Goal: Task Accomplishment & Management: Manage account settings

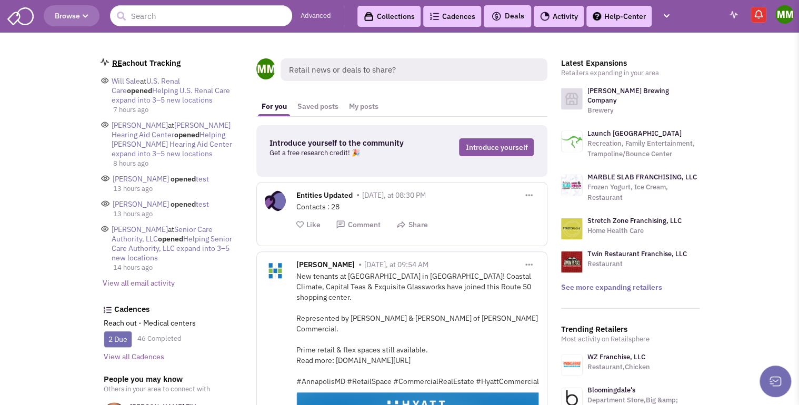
click at [457, 18] on link "Cadences" at bounding box center [452, 16] width 58 height 21
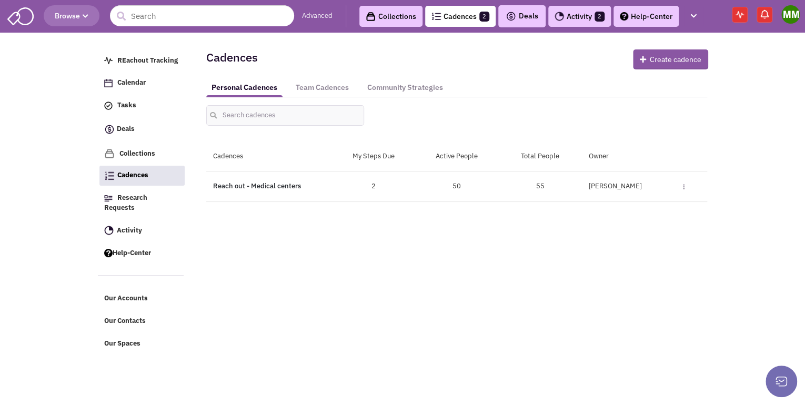
click at [280, 183] on link "Reach out - Medical centers" at bounding box center [257, 185] width 88 height 9
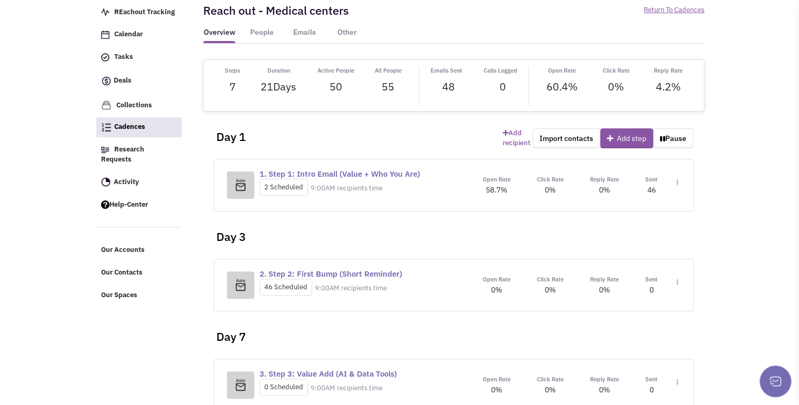
scroll to position [51, 0]
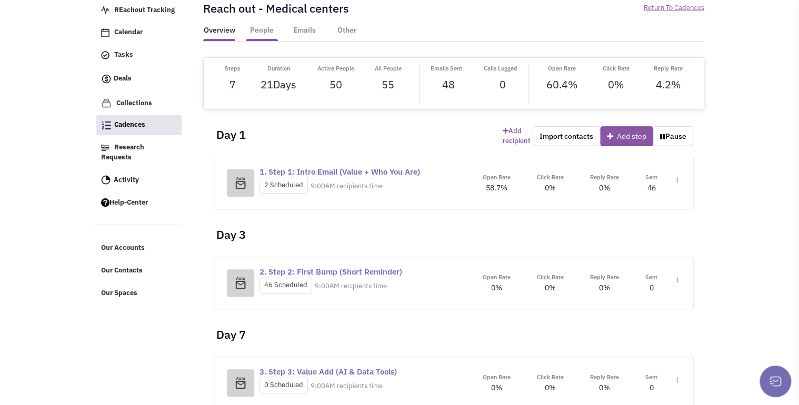
click at [263, 33] on link "People" at bounding box center [262, 33] width 32 height 16
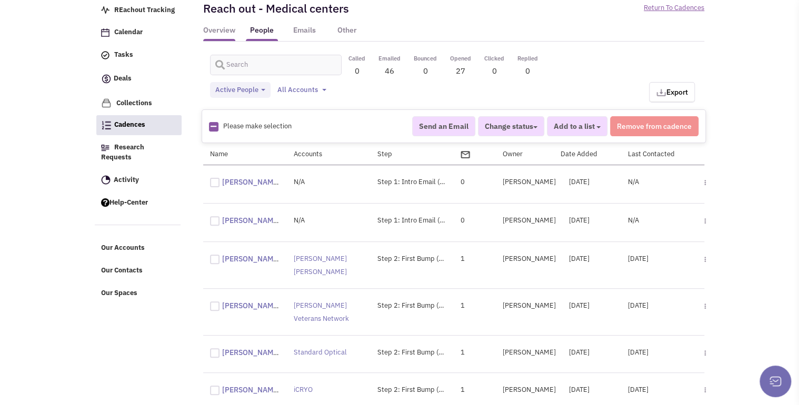
click at [213, 31] on link "Overview" at bounding box center [219, 33] width 32 height 16
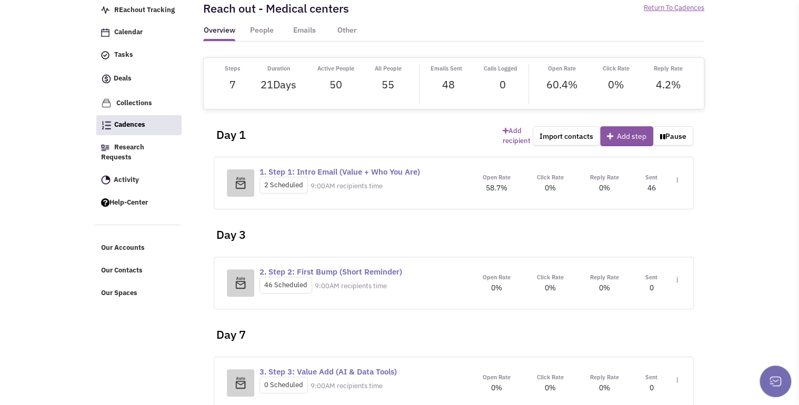
click at [374, 170] on link "1. Step 1: Intro Email (Value + Who You Are)" at bounding box center [339, 172] width 160 height 10
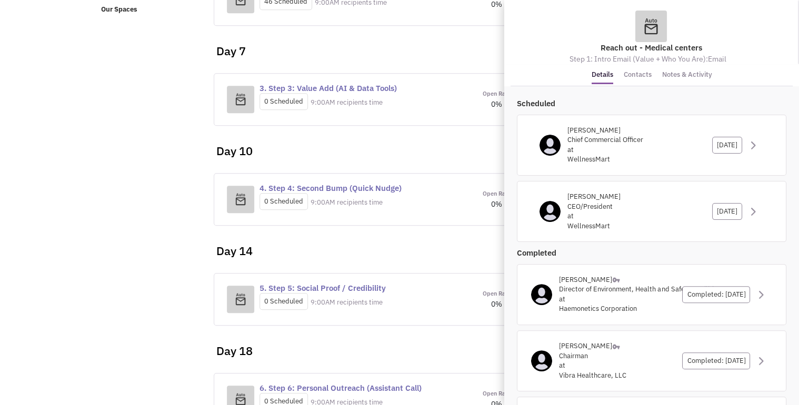
scroll to position [338, 0]
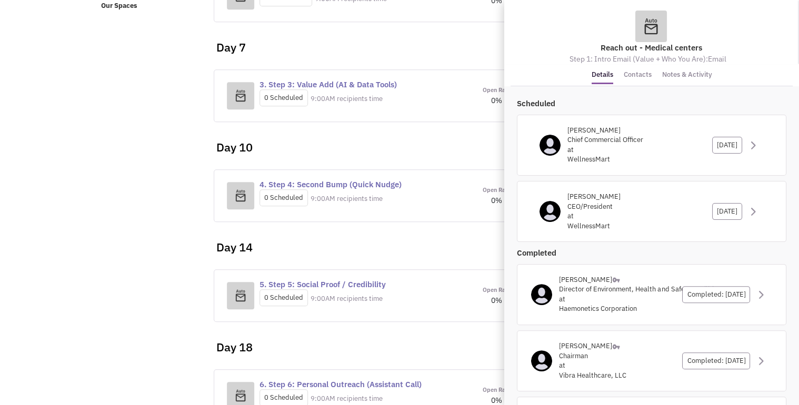
click at [774, 105] on div "Scheduled [PERSON_NAME] Chief Commercial Officer at [GEOGRAPHIC_DATA] [DATE] [P…" at bounding box center [651, 170] width 269 height 144
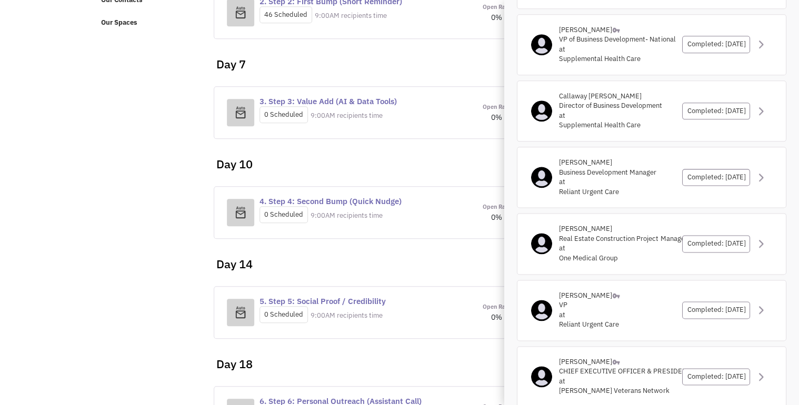
scroll to position [2576, 0]
click at [734, 234] on div "Completed: [DATE]" at bounding box center [716, 242] width 68 height 17
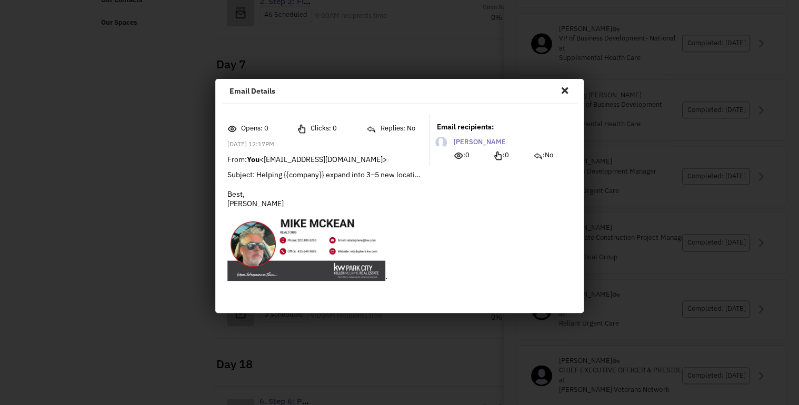
scroll to position [0, 0]
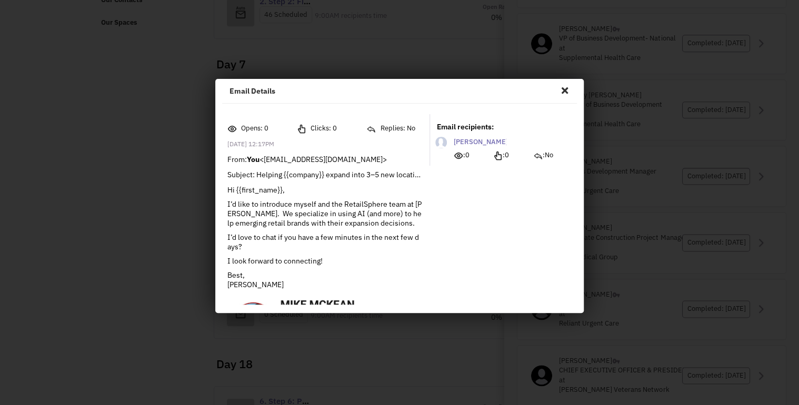
click at [564, 88] on span "Close" at bounding box center [565, 90] width 14 height 17
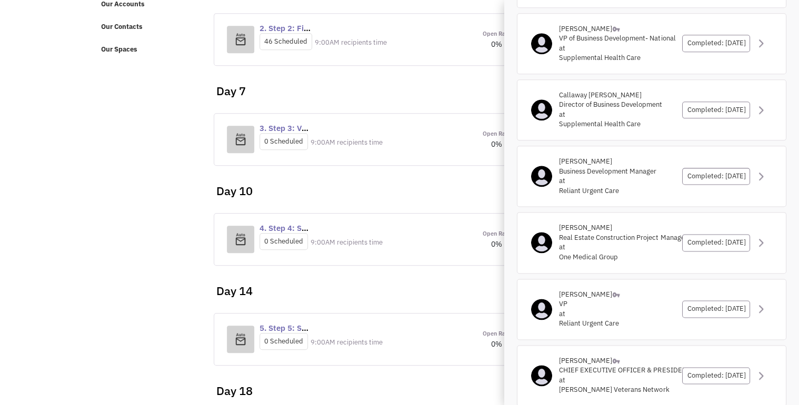
scroll to position [293, 0]
click at [774, 186] on div "[PERSON_NAME] Business Development Manager at Reliant Urgent Care Completed: [D…" at bounding box center [651, 176] width 269 height 61
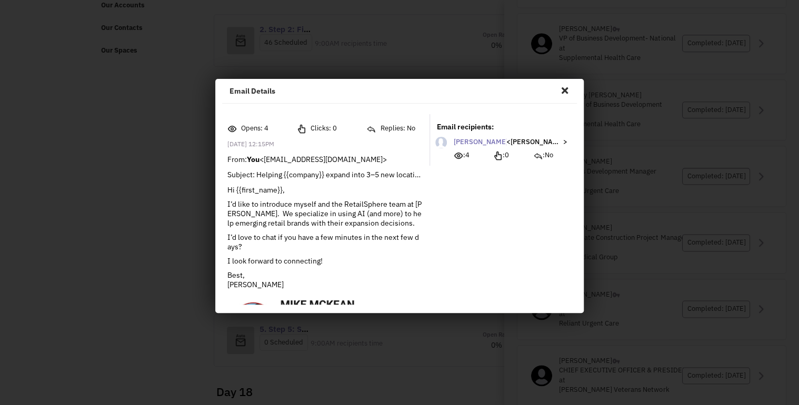
click at [564, 89] on span "Close" at bounding box center [565, 90] width 14 height 17
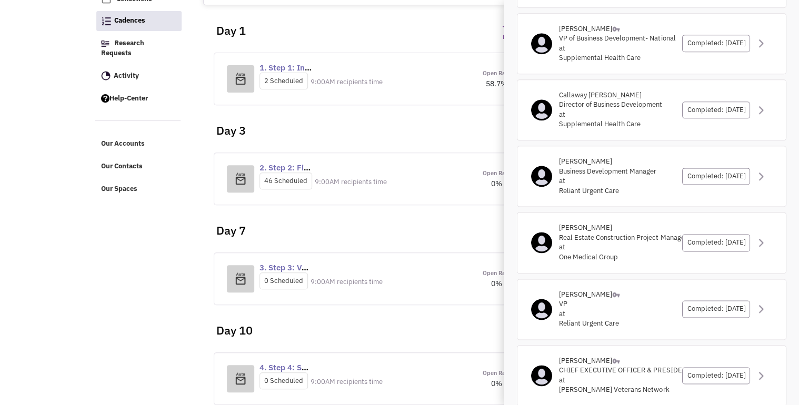
scroll to position [0, 0]
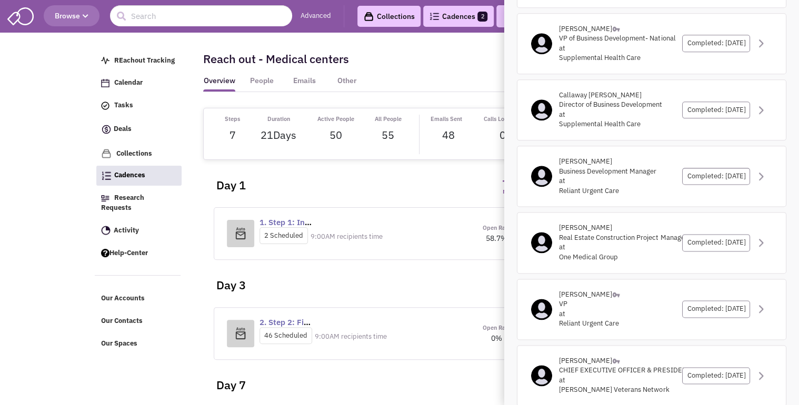
click at [672, 13] on div "[PERSON_NAME] VP of Business Development- National at Supplemental Health Care …" at bounding box center [651, 43] width 269 height 61
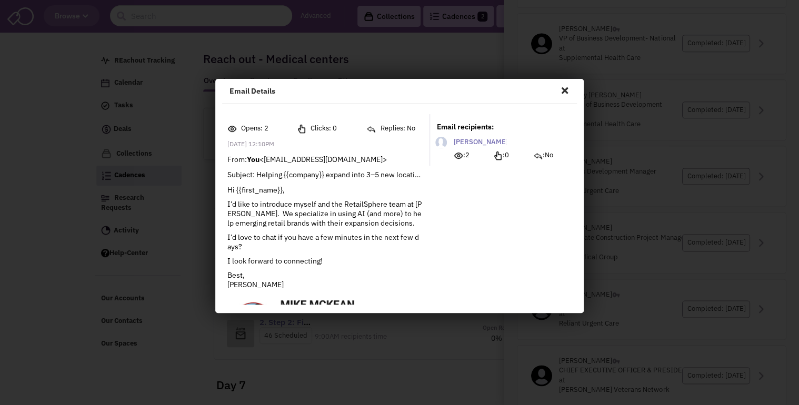
click at [564, 88] on span "Close" at bounding box center [565, 90] width 14 height 17
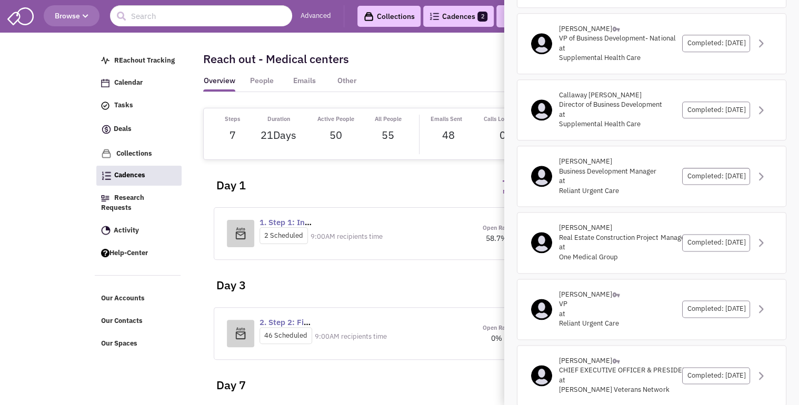
click at [436, 177] on div "Day 1" at bounding box center [351, 181] width 287 height 42
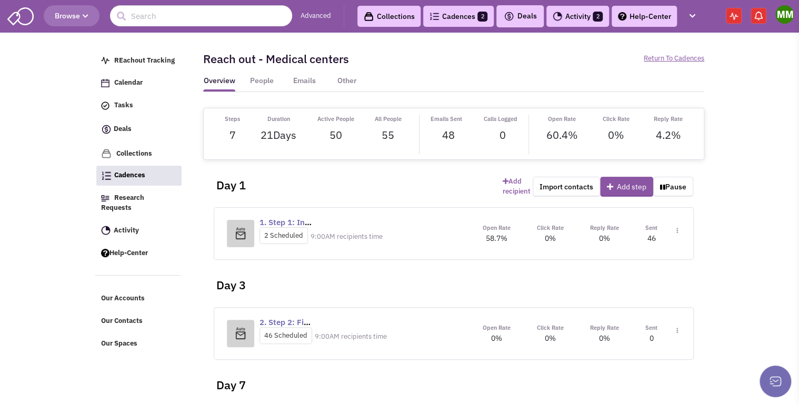
click at [676, 231] on img at bounding box center [677, 231] width 2 height 6
click at [518, 263] on div "Day 3" at bounding box center [453, 281] width 490 height 42
click at [280, 219] on link "1. Step 1: Intro Email (Value + Who You Are)" at bounding box center [339, 222] width 160 height 10
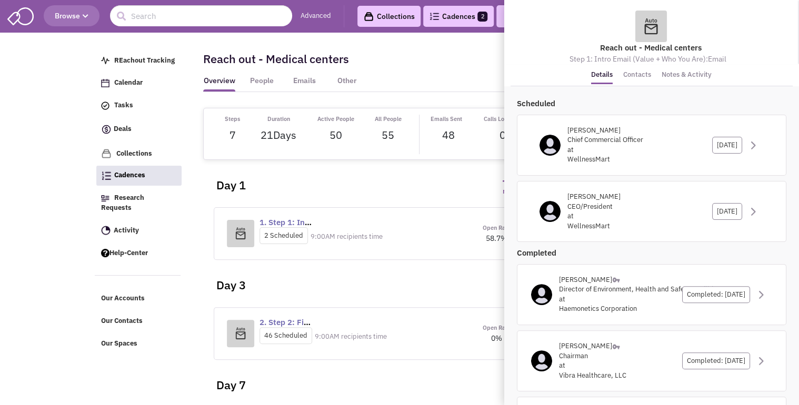
click at [395, 177] on div "Day 1" at bounding box center [351, 181] width 287 height 42
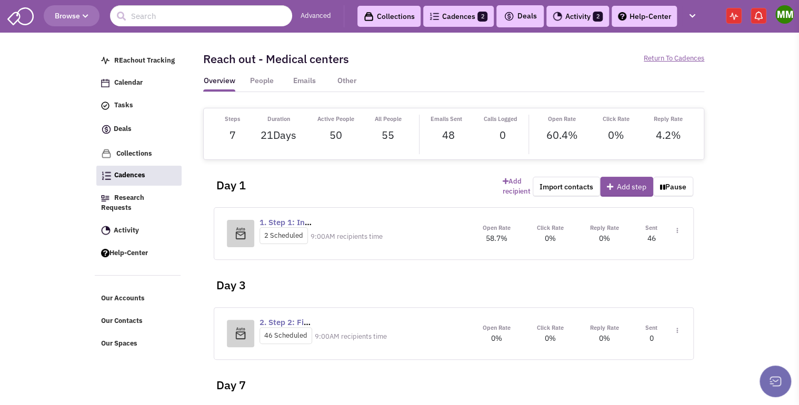
click at [395, 177] on div "Day 1" at bounding box center [351, 181] width 287 height 42
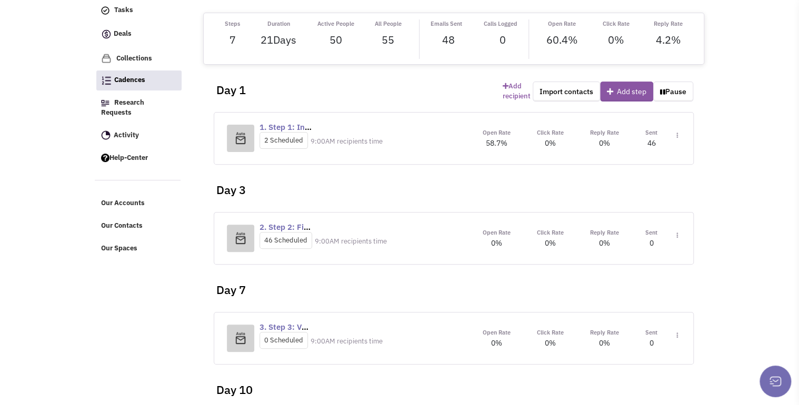
scroll to position [163, 0]
